Goal: Task Accomplishment & Management: Complete application form

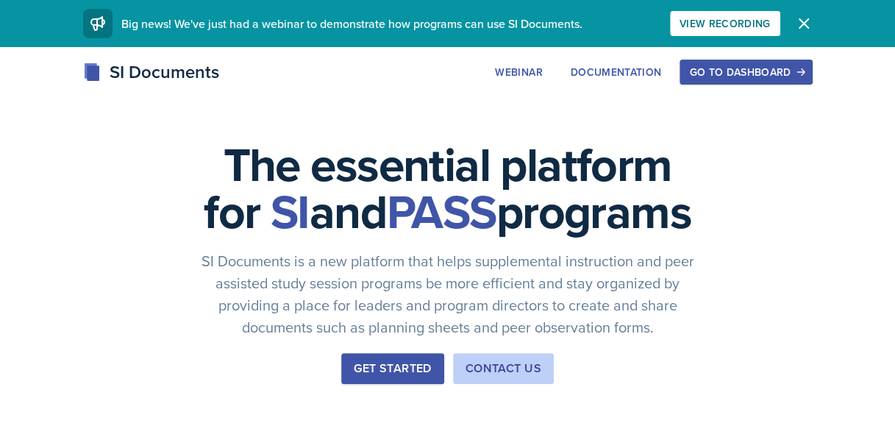
click at [715, 68] on div "Go to Dashboard" at bounding box center [745, 72] width 113 height 12
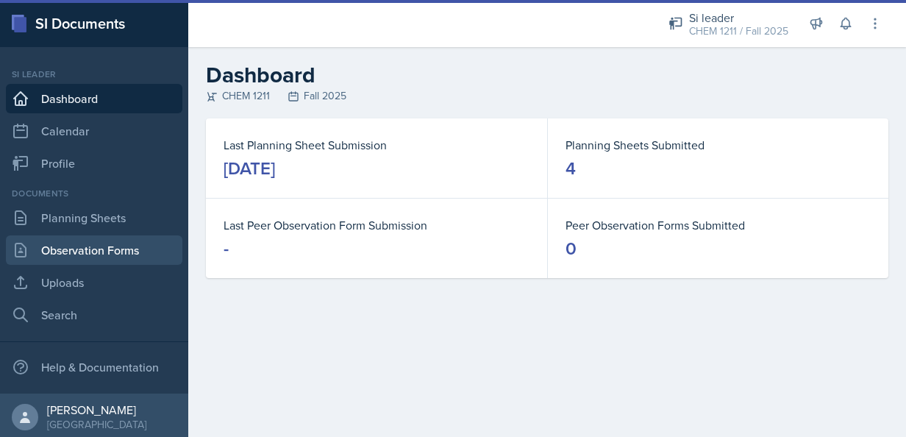
click at [128, 254] on link "Observation Forms" at bounding box center [94, 249] width 177 height 29
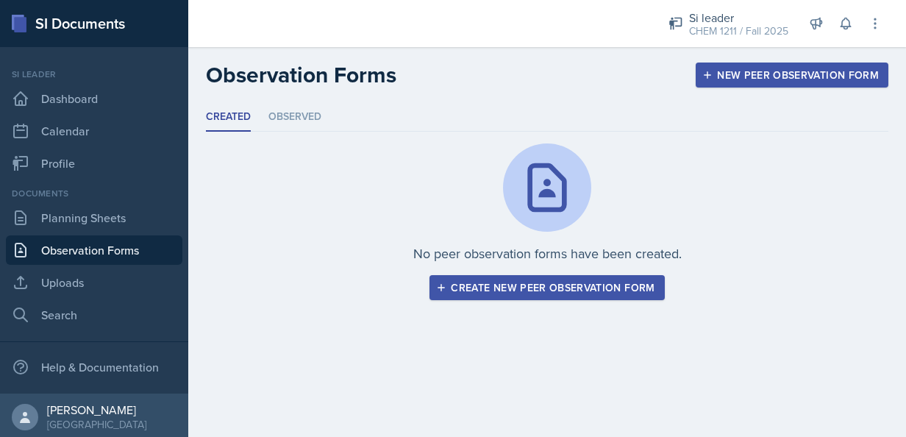
click at [791, 79] on div "New Peer Observation Form" at bounding box center [792, 75] width 174 height 12
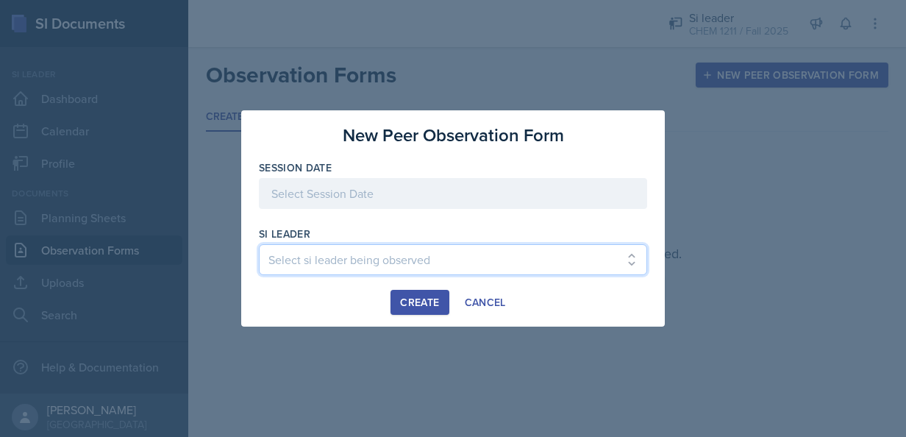
click at [536, 260] on select "Select si leader being observed [PERSON_NAME] / PSYC 2500 / The Phantoms of The…" at bounding box center [453, 259] width 388 height 31
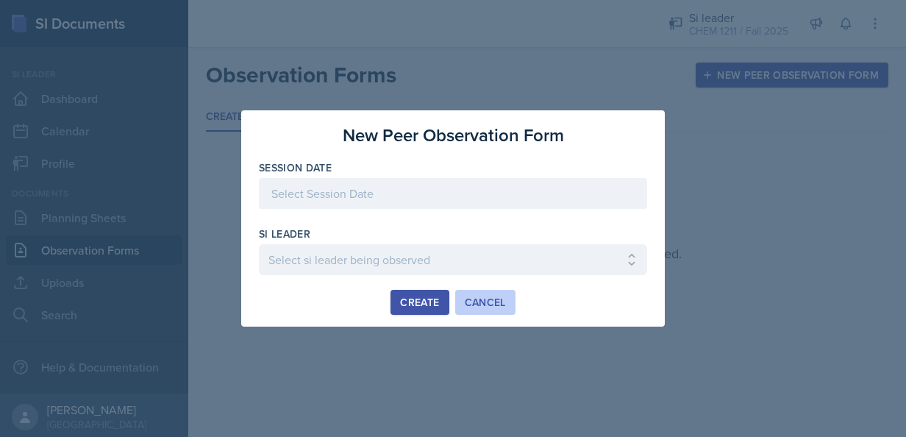
click at [489, 304] on div "Cancel" at bounding box center [485, 302] width 41 height 12
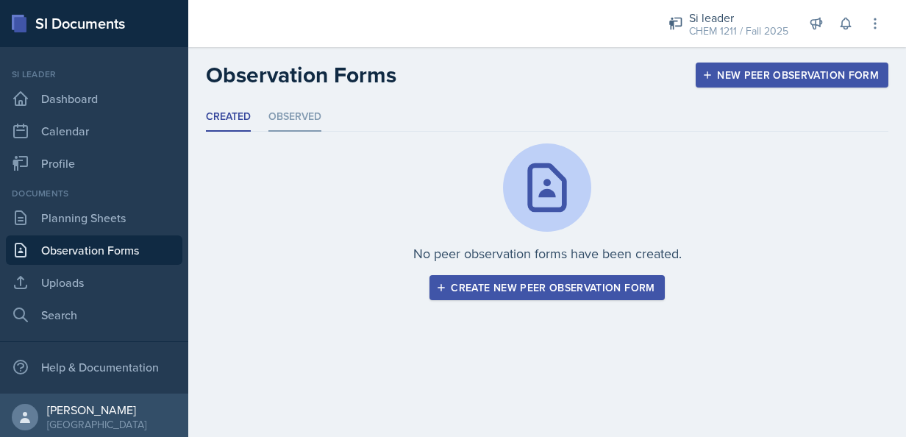
click at [300, 115] on li "Observed" at bounding box center [294, 117] width 53 height 29
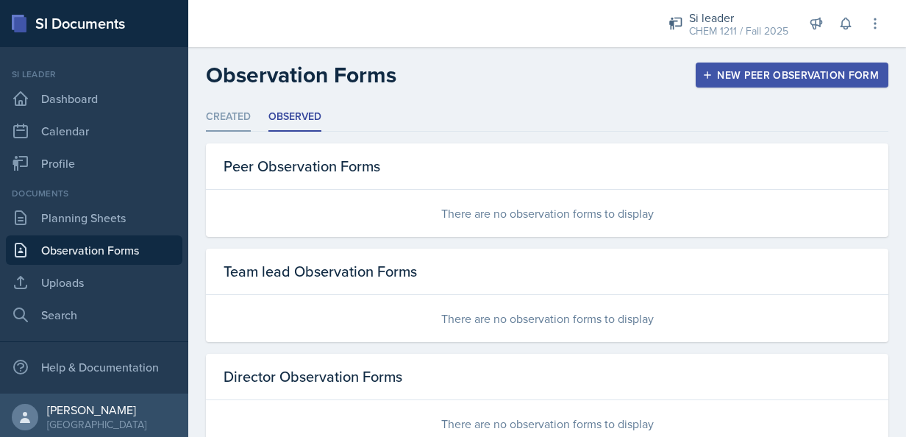
click at [243, 116] on li "Created" at bounding box center [228, 117] width 45 height 29
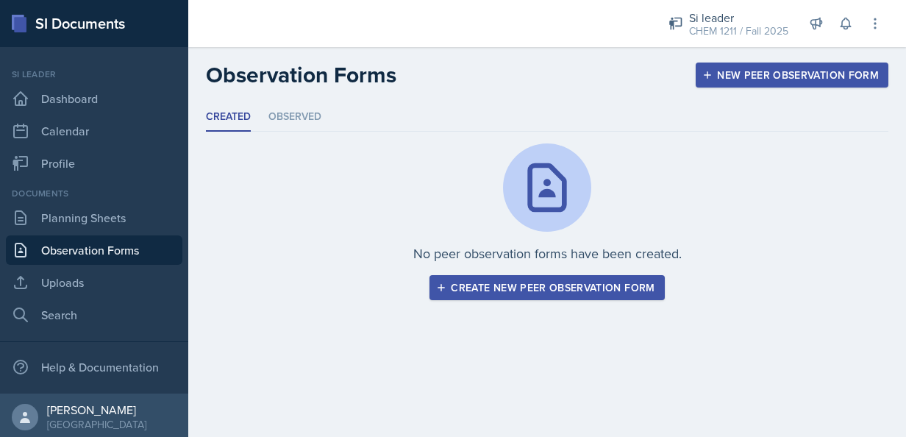
click at [721, 66] on button "New Peer Observation Form" at bounding box center [792, 75] width 193 height 25
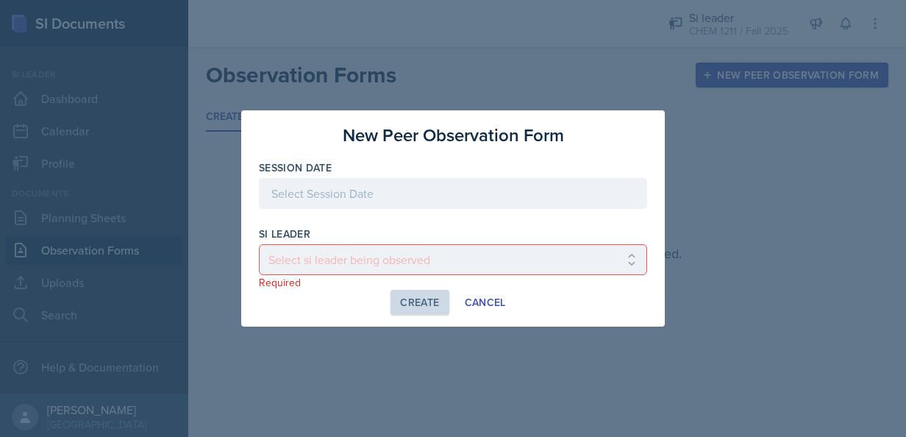
click at [604, 200] on div at bounding box center [453, 193] width 388 height 31
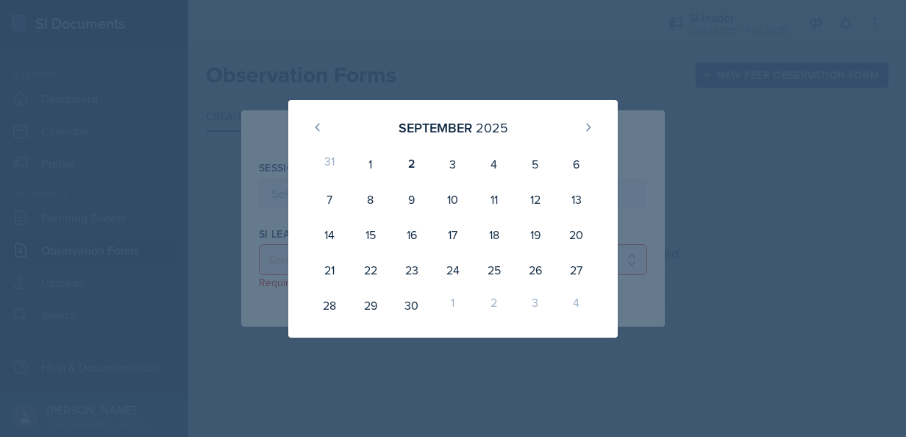
click at [652, 236] on div "[DATE] 31 1 2 3 4 5 6 7 8 9 10 11 12 13 14 15 16 17 18 19 20 21 22 23 24 25 26 …" at bounding box center [453, 219] width 424 height 238
click at [635, 249] on div "[DATE] 31 1 2 3 4 5 6 7 8 9 10 11 12 13 14 15 16 17 18 19 20 21 22 23 24 25 26 …" at bounding box center [453, 219] width 424 height 238
click at [613, 123] on div "[DATE] 31 1 2 3 4 5 6 7 8 9 10 11 12 13 14 15 16 17 18 19 20 21 22 23 24 25 26 …" at bounding box center [453, 219] width 330 height 238
click at [625, 252] on div "[DATE] 31 1 2 3 4 5 6 7 8 9 10 11 12 13 14 15 16 17 18 19 20 21 22 23 24 25 26 …" at bounding box center [453, 219] width 424 height 238
click at [504, 261] on div "25" at bounding box center [494, 269] width 41 height 35
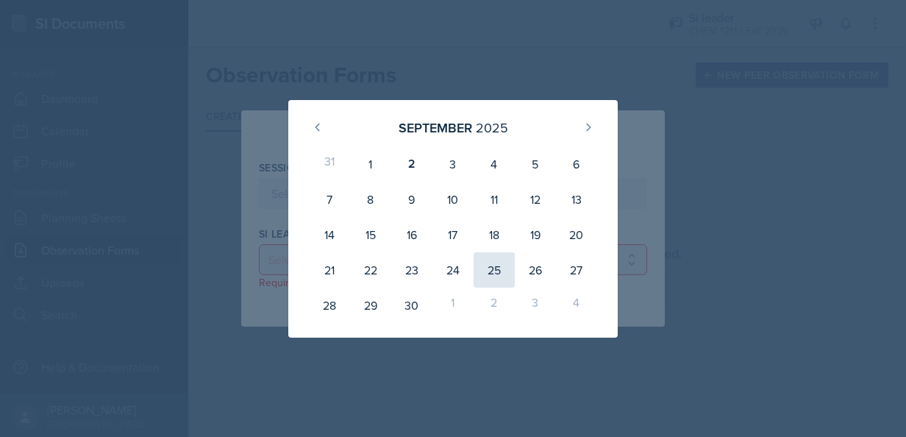
type input "[DATE]"
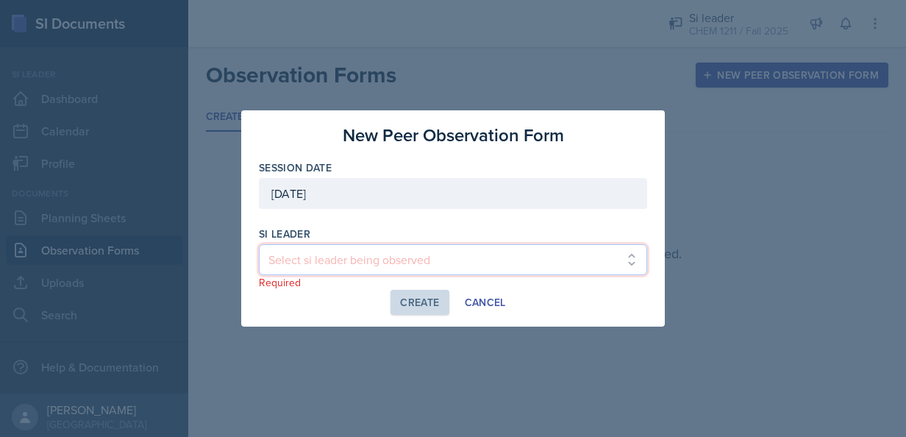
click at [513, 256] on select "Select si leader being observed [PERSON_NAME] / PSYC 2500 / The Phantoms of The…" at bounding box center [453, 259] width 388 height 31
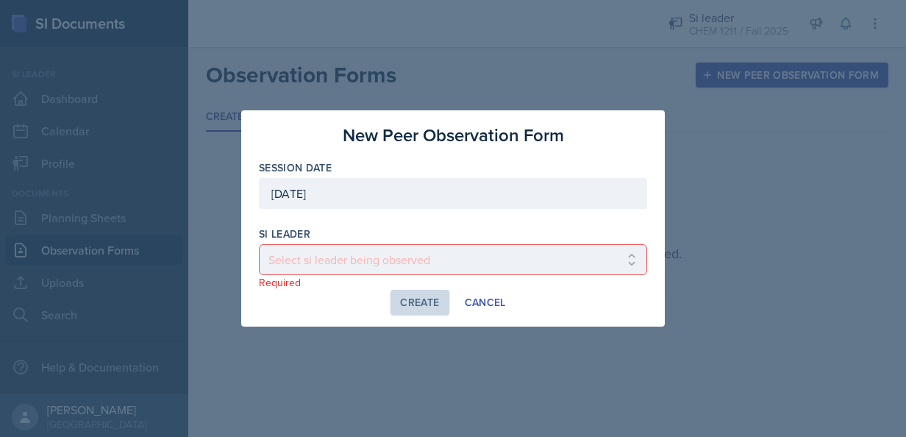
click at [563, 285] on p "Required" at bounding box center [453, 282] width 388 height 15
